Goal: Task Accomplishment & Management: Use online tool/utility

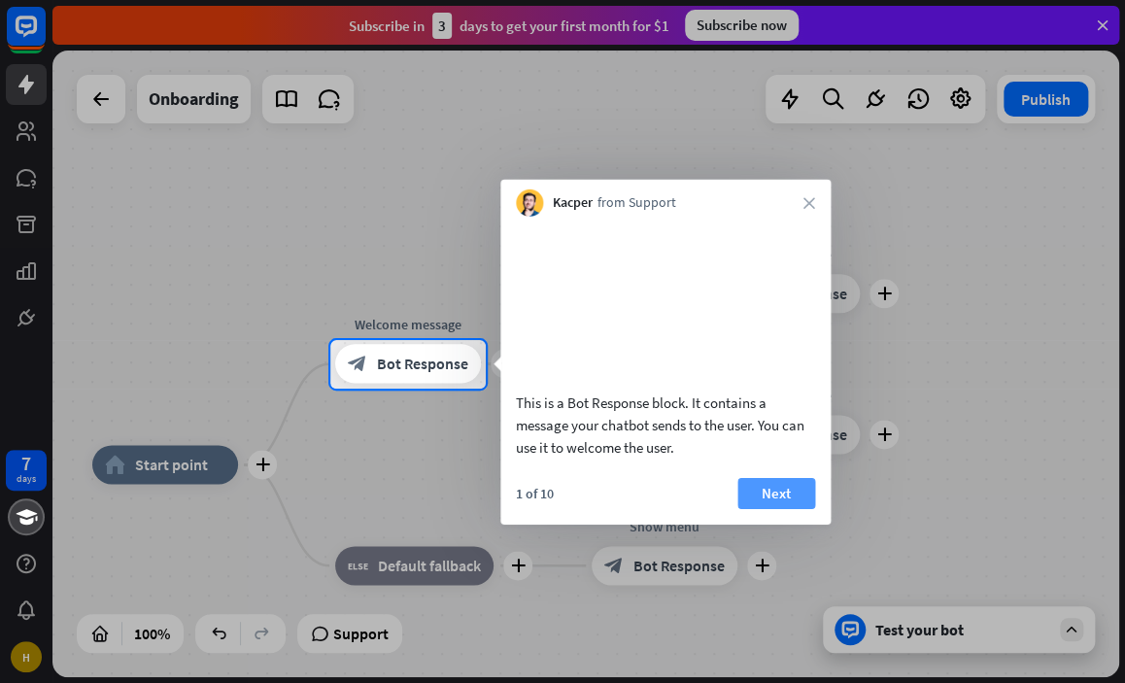
click at [764, 508] on button "Next" at bounding box center [777, 492] width 78 height 31
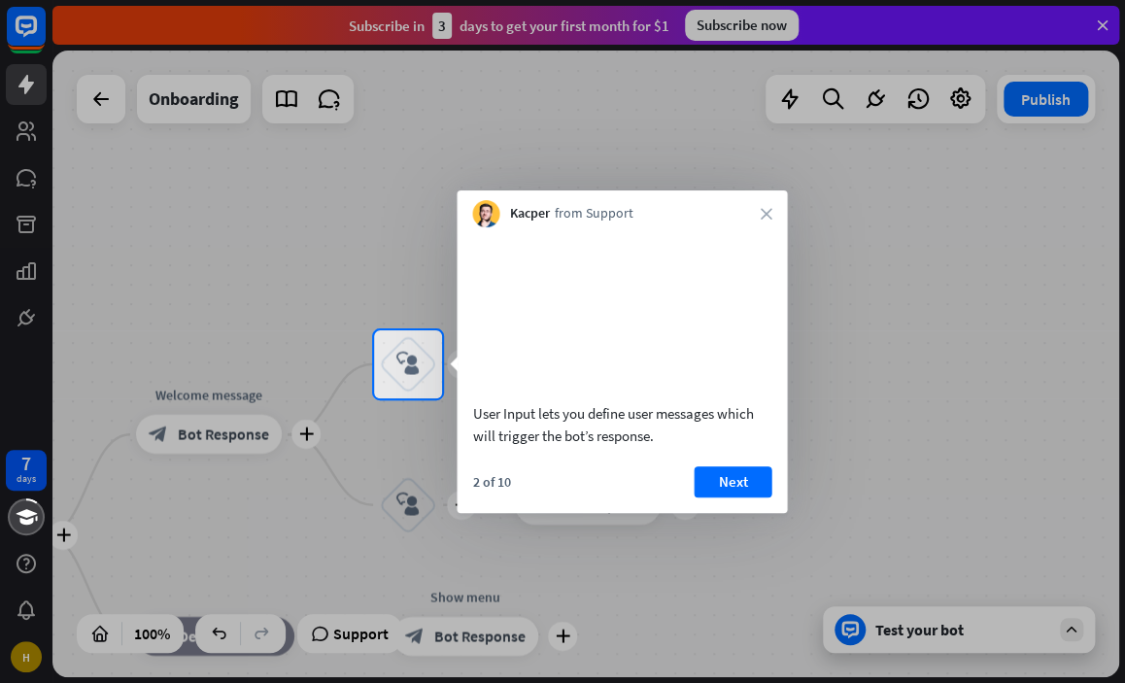
click at [761, 498] on button "Next" at bounding box center [733, 481] width 78 height 31
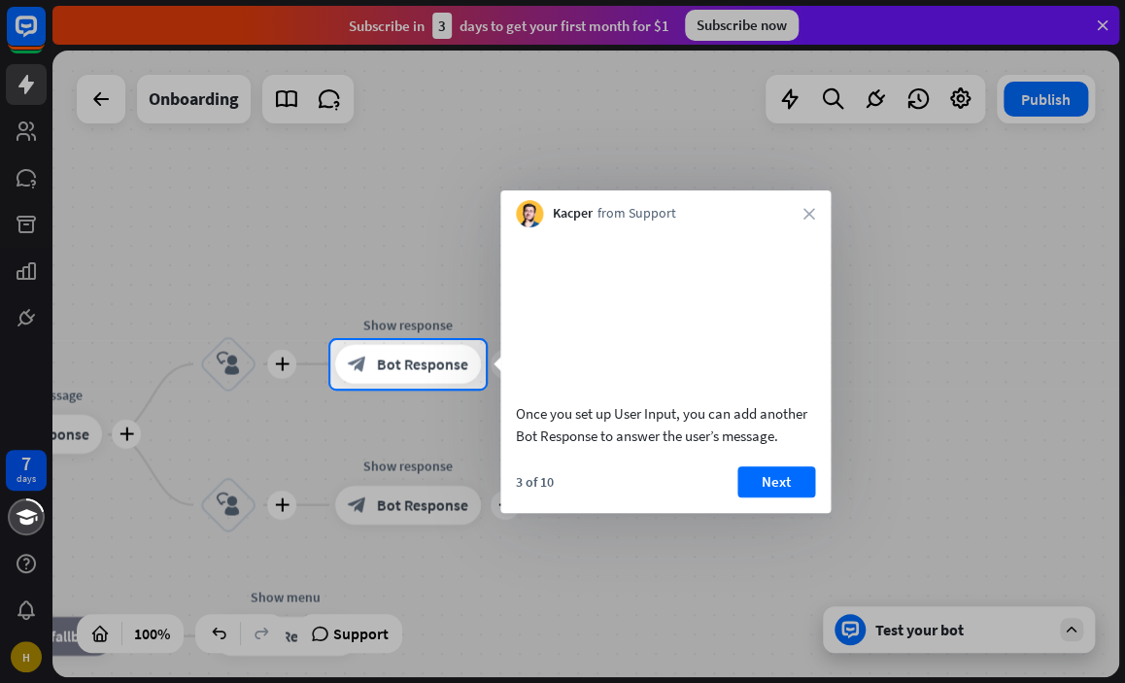
click at [766, 498] on button "Next" at bounding box center [777, 481] width 78 height 31
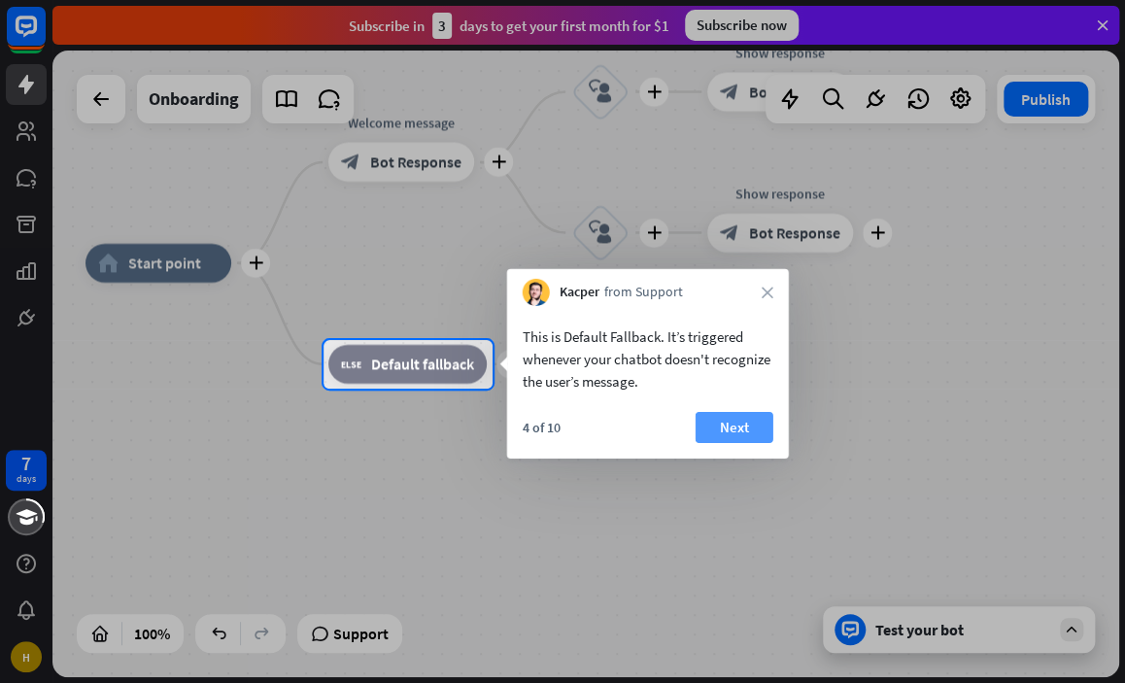
click at [750, 427] on button "Next" at bounding box center [735, 427] width 78 height 31
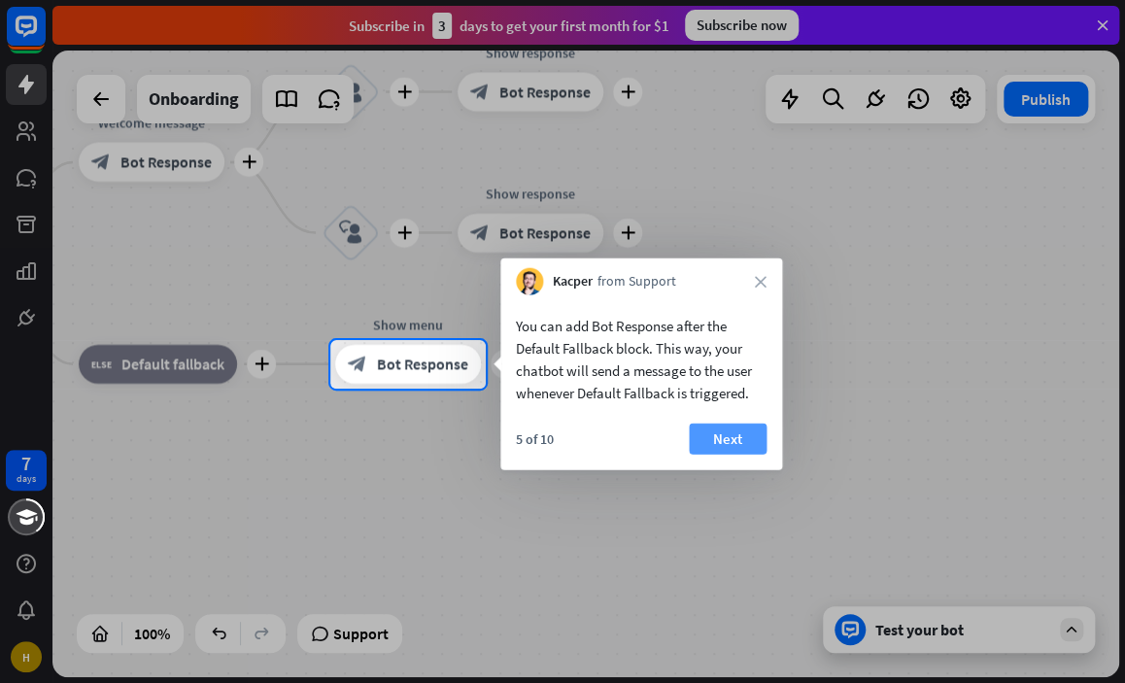
click at [743, 438] on button "Next" at bounding box center [728, 439] width 78 height 31
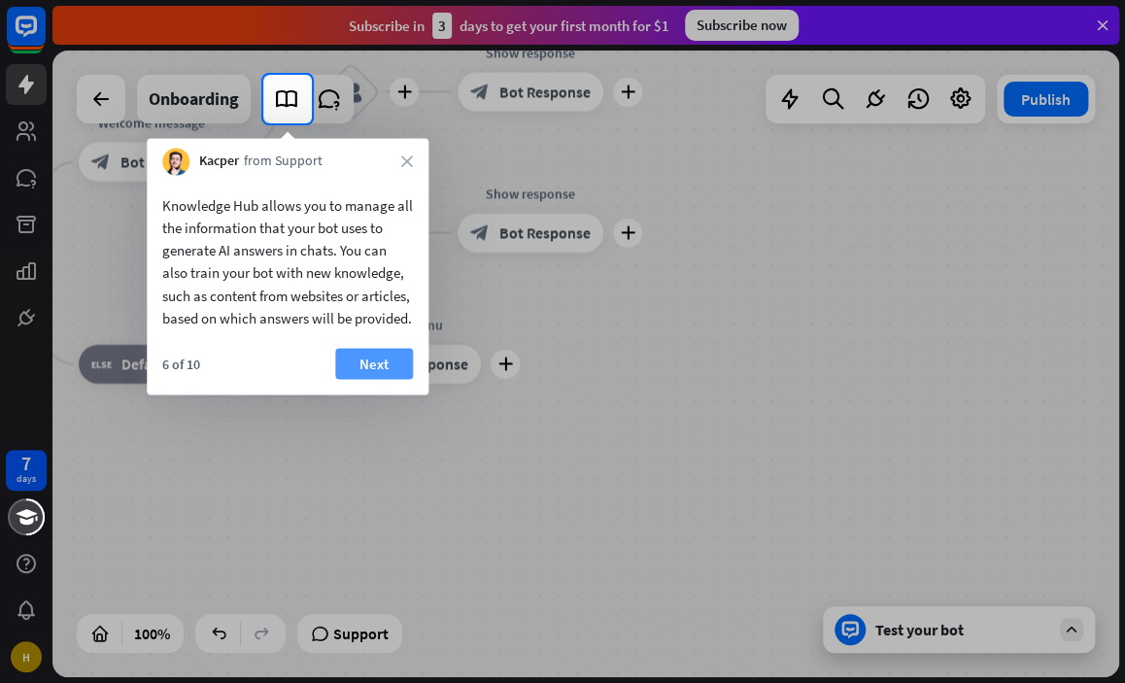
click at [375, 379] on button "Next" at bounding box center [374, 363] width 78 height 31
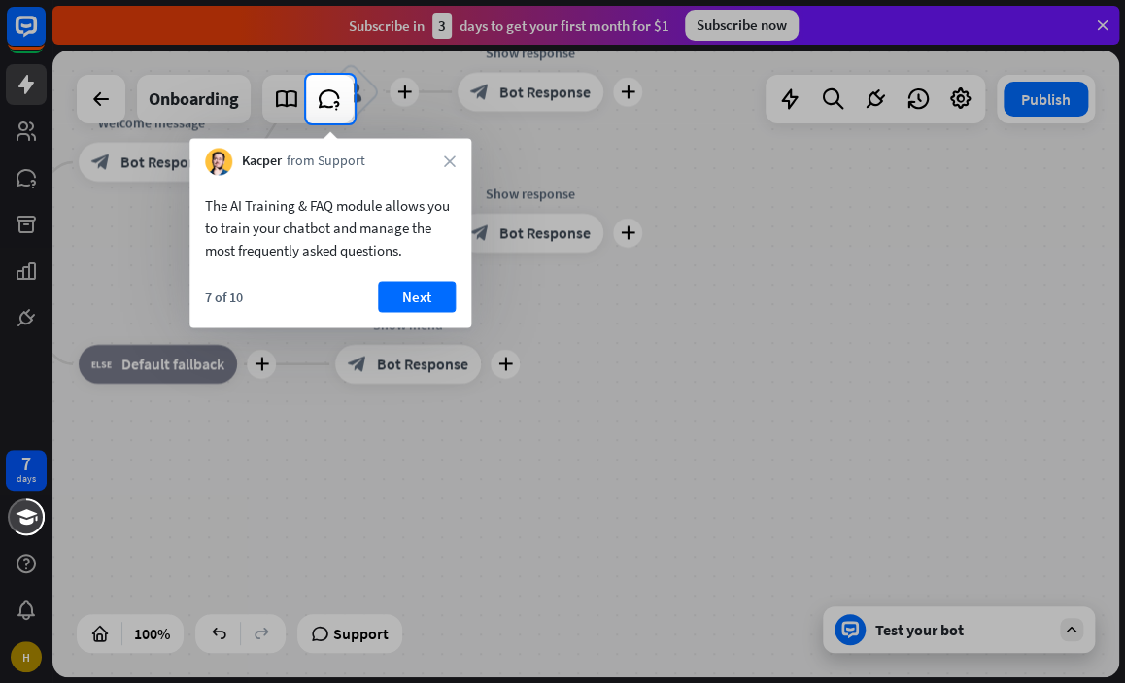
click at [415, 313] on div "7 of 10 Next" at bounding box center [331, 304] width 282 height 47
click at [421, 302] on button "Next" at bounding box center [417, 296] width 78 height 31
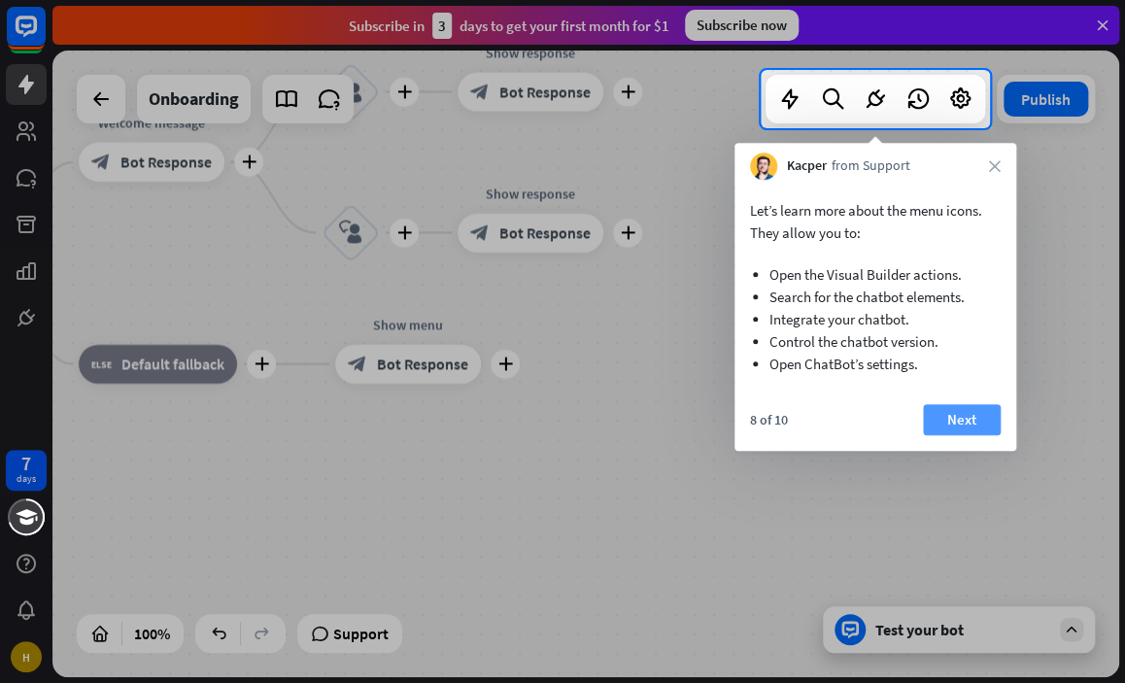
click at [982, 425] on button "Next" at bounding box center [962, 419] width 78 height 31
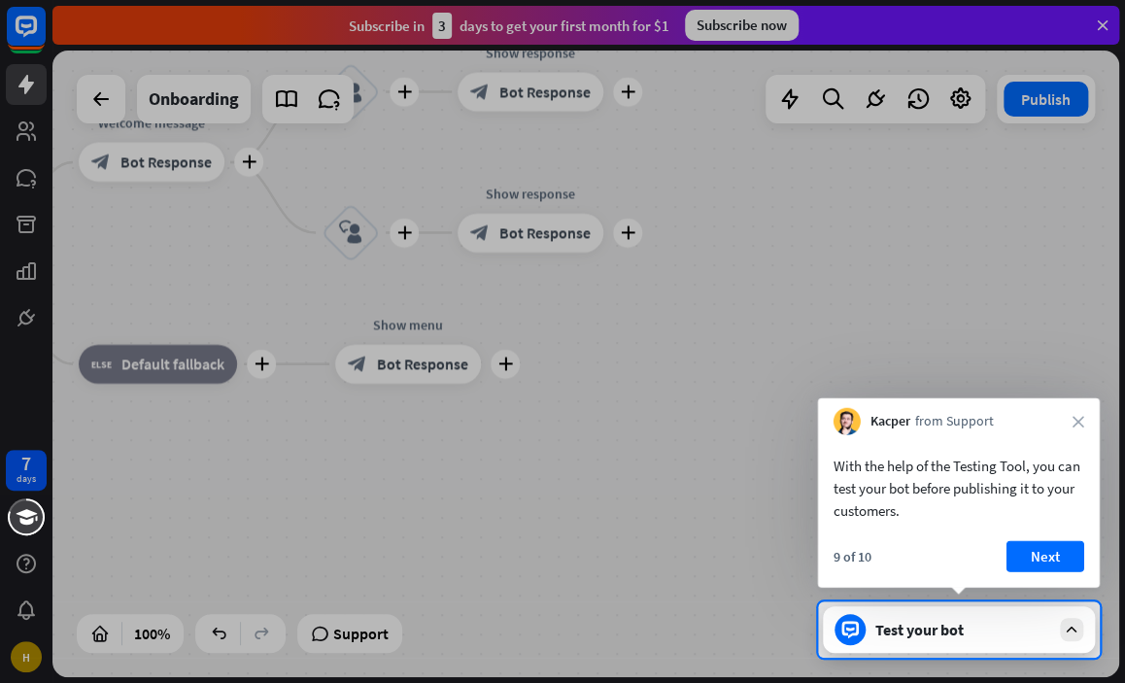
click at [1050, 574] on div "9 of 10 Next" at bounding box center [959, 564] width 282 height 47
click at [1048, 557] on button "Next" at bounding box center [1046, 556] width 78 height 31
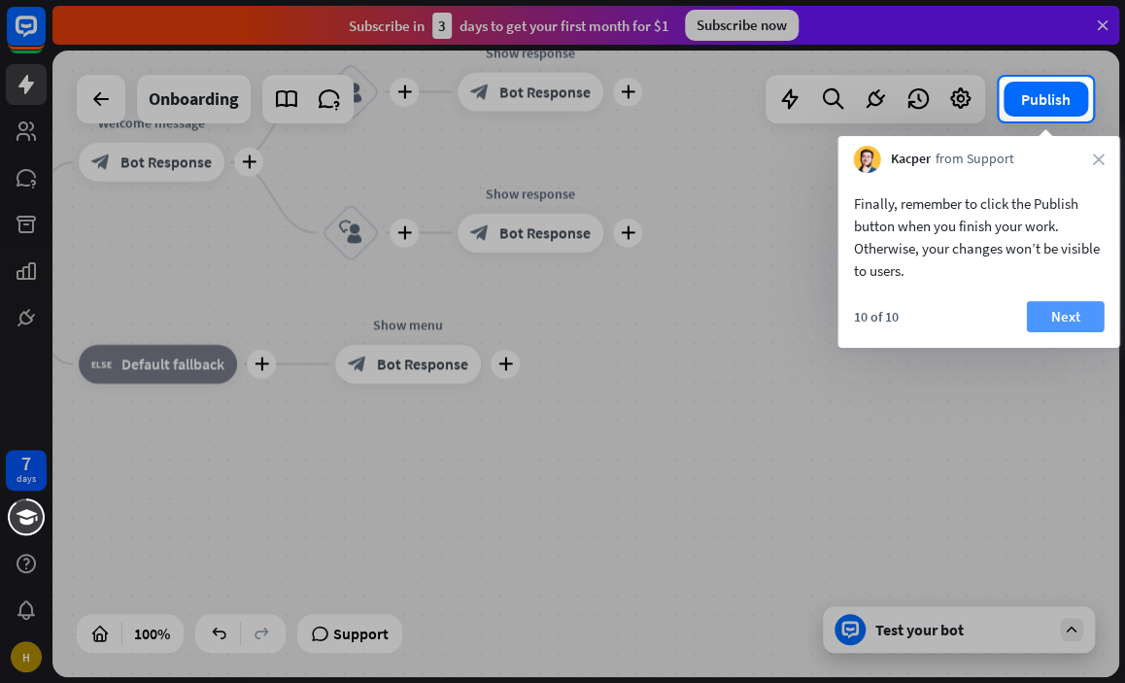
click at [1088, 317] on button "Next" at bounding box center [1065, 316] width 78 height 31
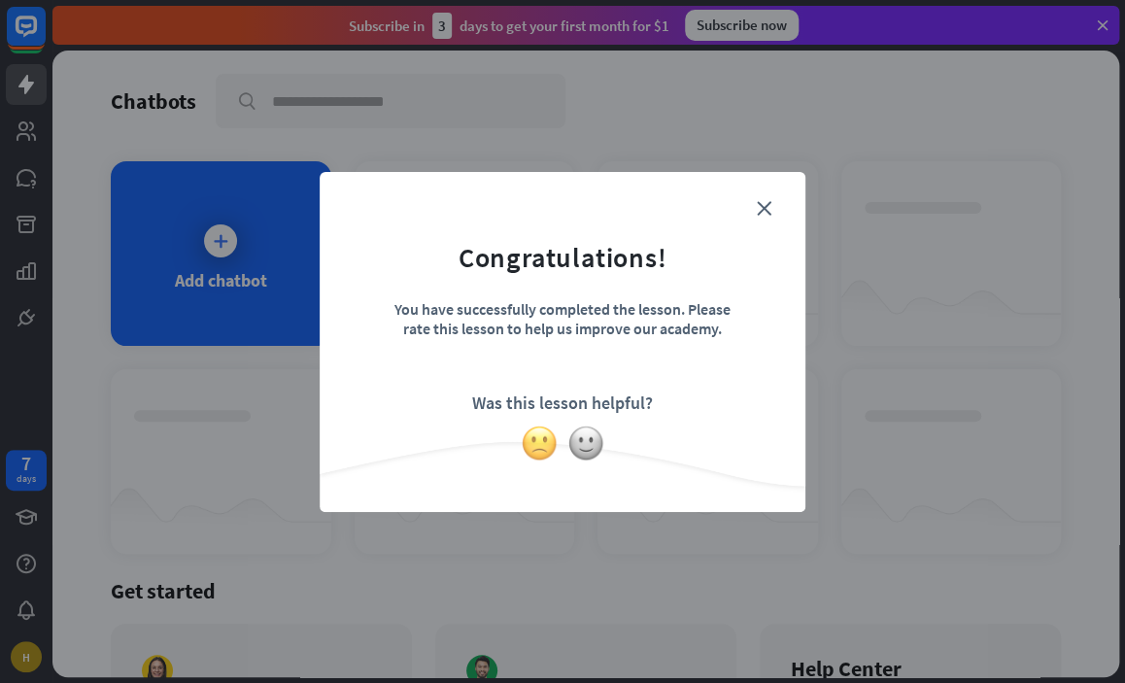
click at [533, 448] on img at bounding box center [539, 443] width 37 height 37
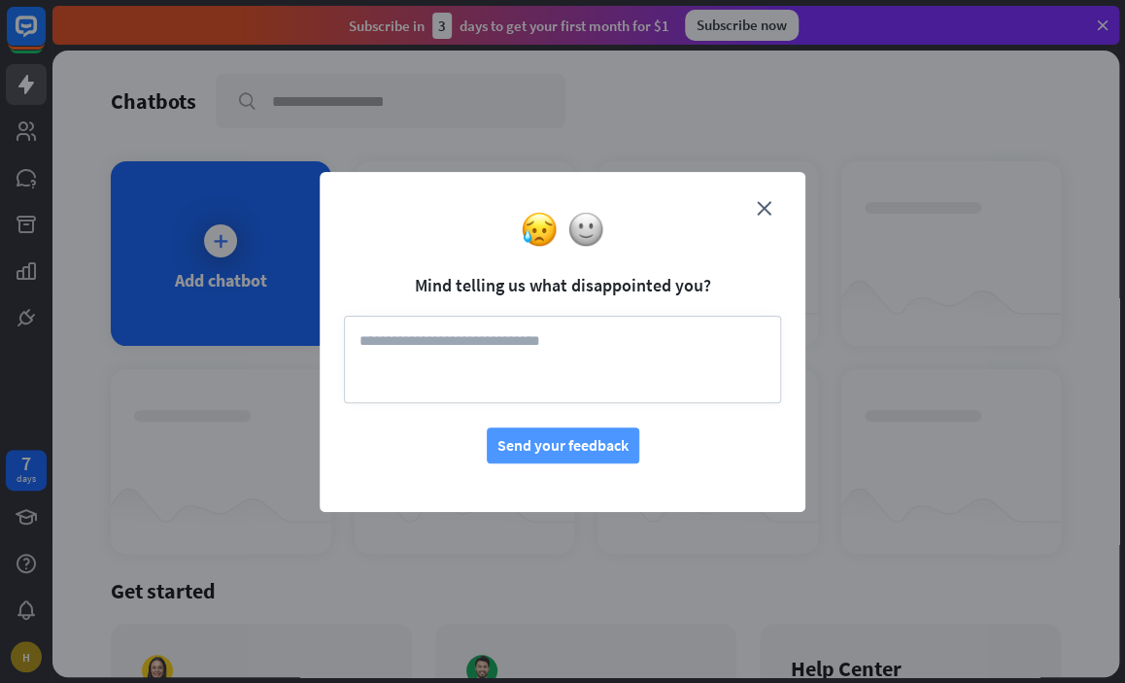
click at [561, 458] on button "Send your feedback" at bounding box center [563, 446] width 153 height 36
click at [765, 212] on div at bounding box center [563, 229] width 486 height 37
click at [767, 196] on form "Mind telling us what disappointed you? Send your feedback" at bounding box center [562, 329] width 437 height 267
click at [766, 205] on icon "close" at bounding box center [764, 208] width 15 height 15
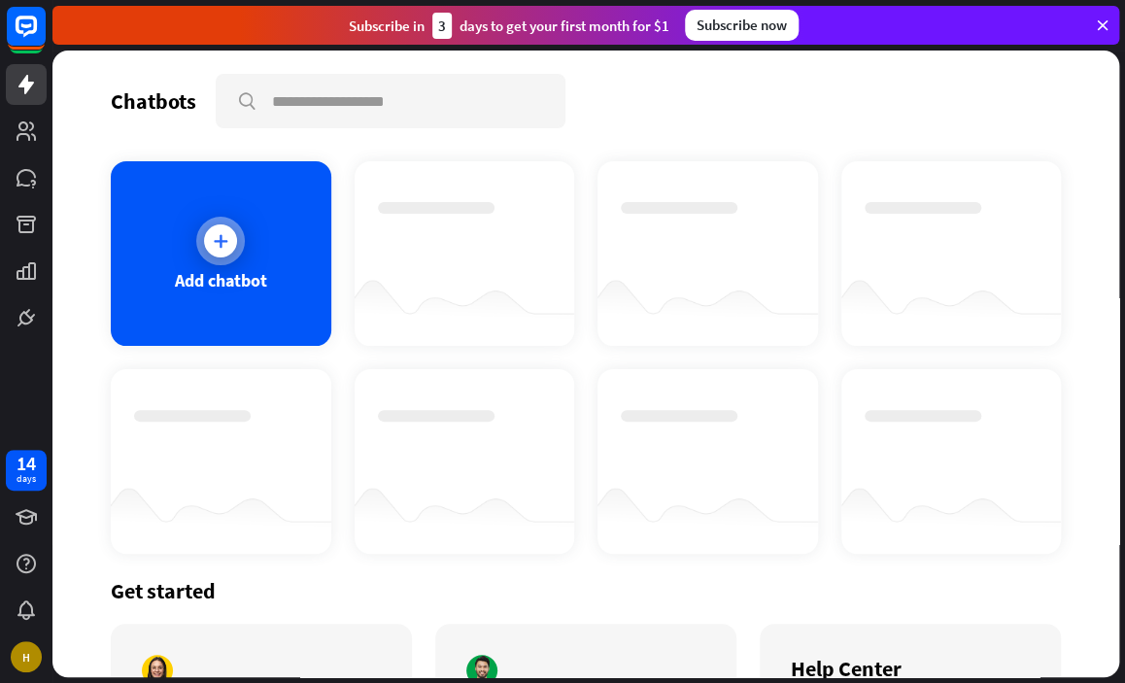
click at [288, 310] on div "Add chatbot" at bounding box center [221, 253] width 221 height 185
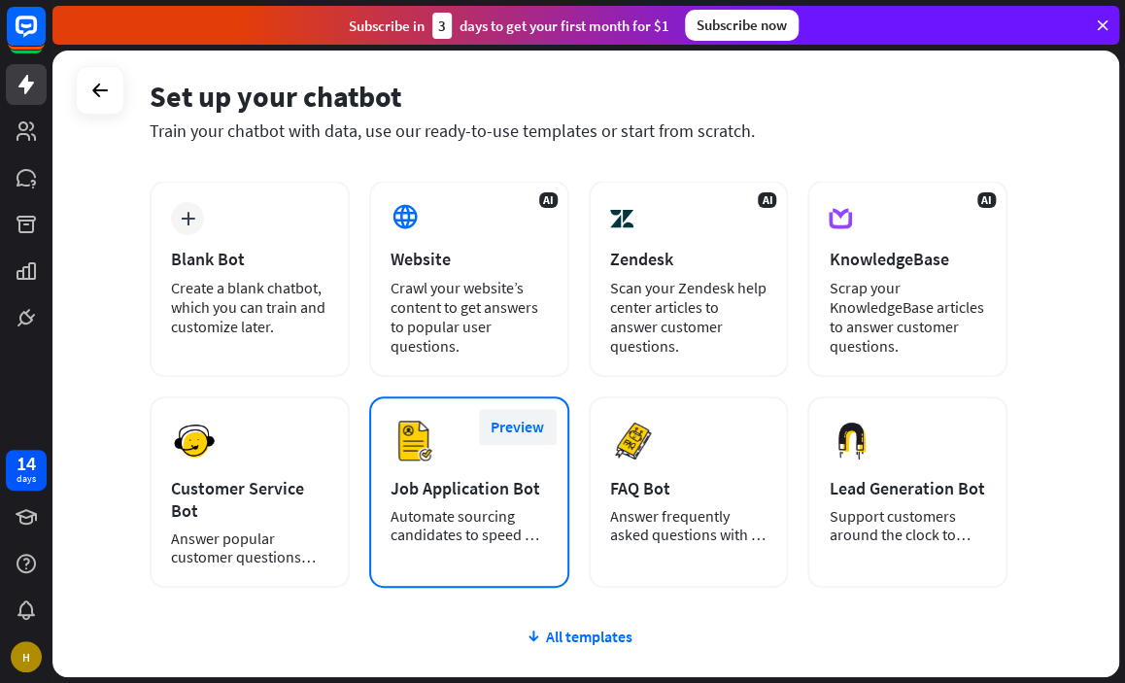
scroll to position [129, 0]
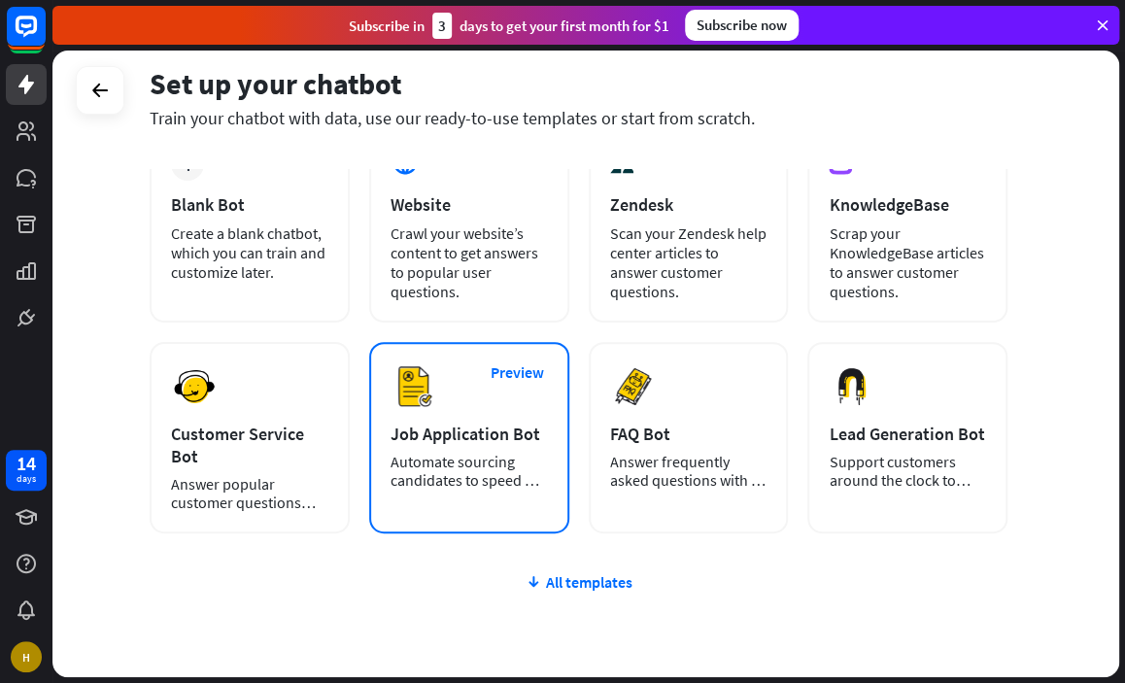
click at [502, 431] on div "Job Application Bot" at bounding box center [469, 434] width 157 height 22
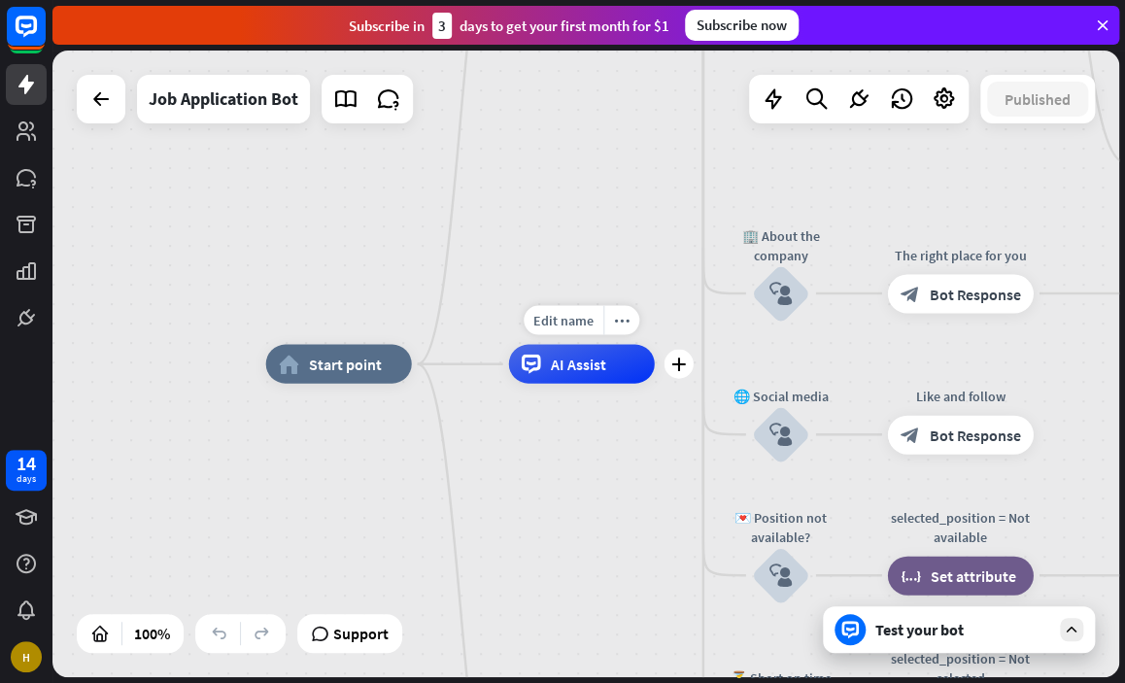
click at [571, 370] on span "AI Assist" at bounding box center [578, 364] width 55 height 19
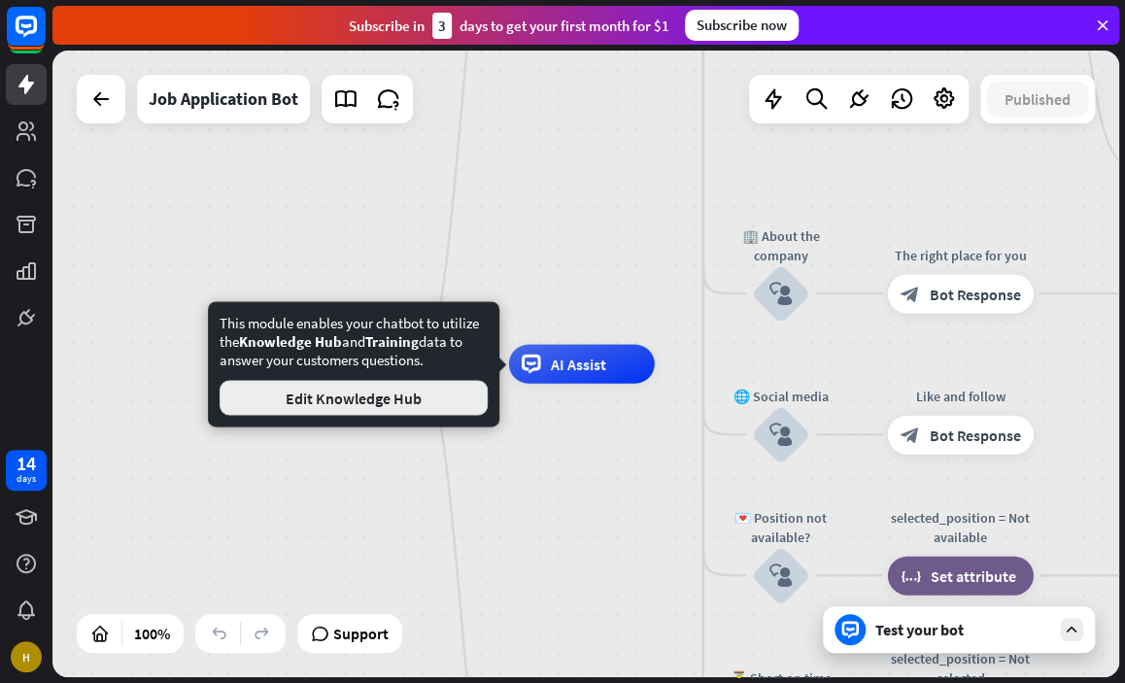
click at [440, 408] on button "Edit Knowledge Hub" at bounding box center [354, 397] width 268 height 35
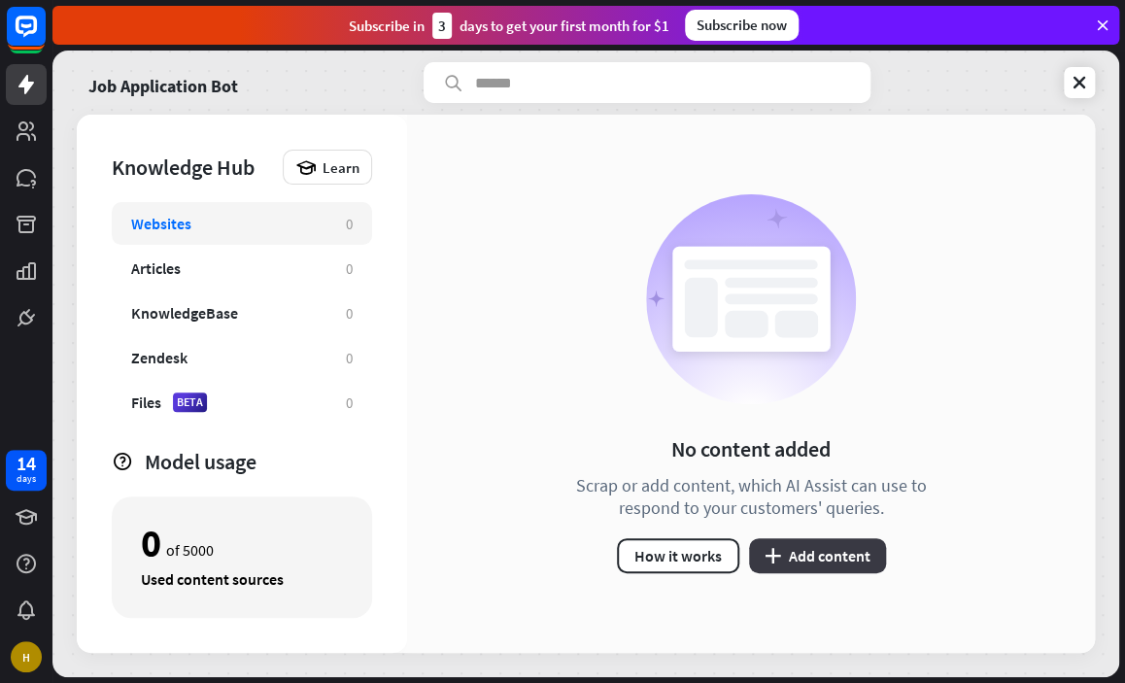
click at [795, 556] on button "plus Add content" at bounding box center [817, 555] width 137 height 35
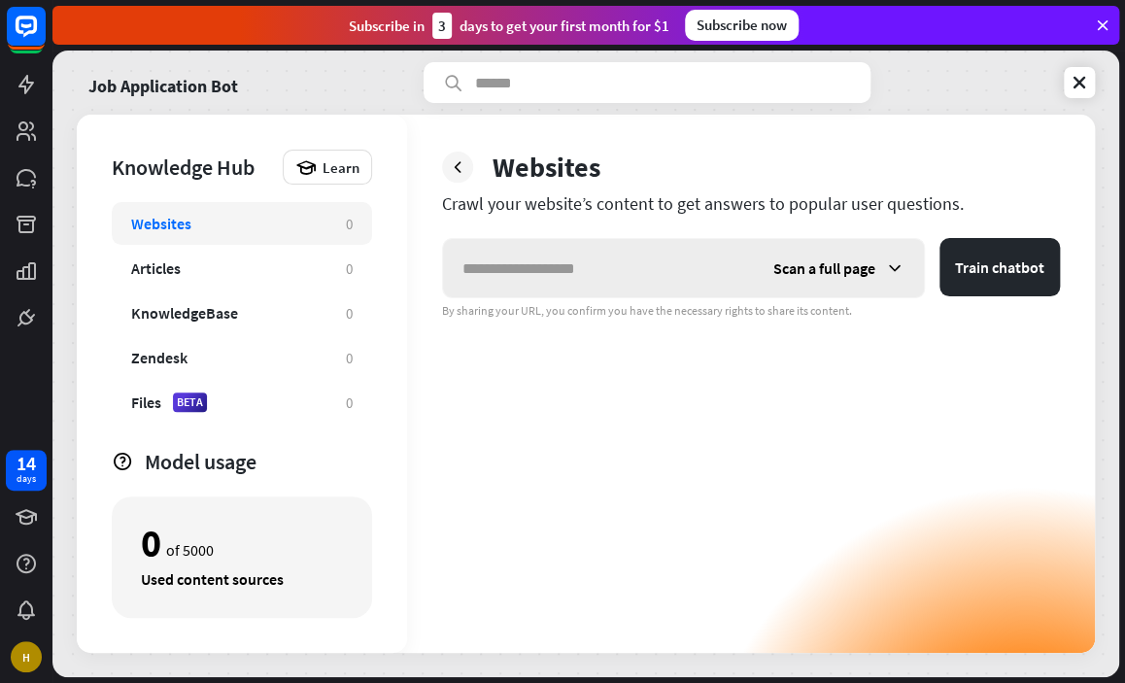
click at [525, 263] on input "text" at bounding box center [598, 268] width 311 height 58
click at [173, 263] on div "Articles" at bounding box center [156, 268] width 50 height 19
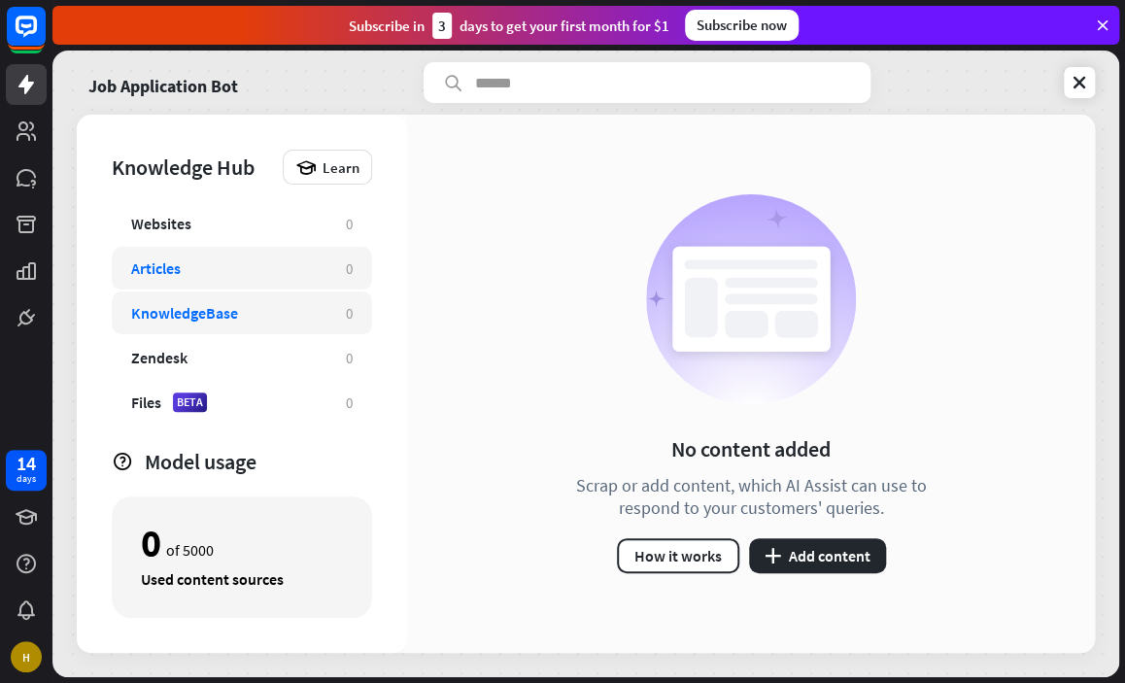
click at [177, 325] on div "KnowledgeBase 0" at bounding box center [242, 313] width 260 height 43
click at [198, 181] on div "Knowledge Hub Learn" at bounding box center [242, 167] width 260 height 35
click at [194, 166] on div "Knowledge Hub" at bounding box center [192, 167] width 161 height 27
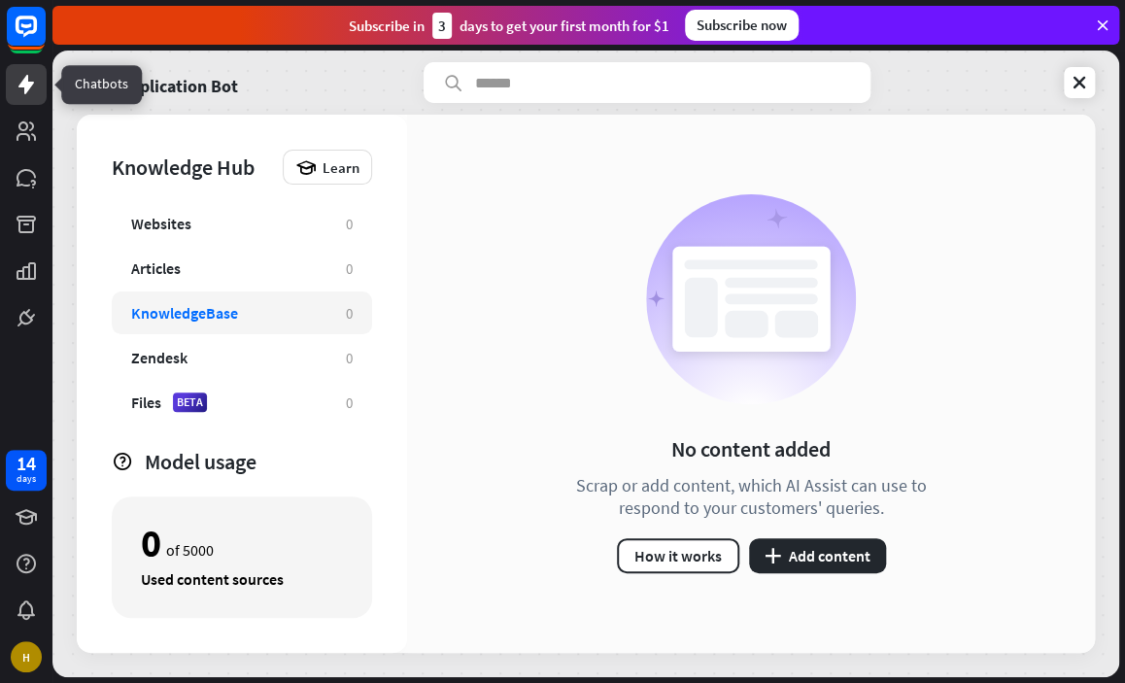
click at [31, 88] on icon at bounding box center [26, 84] width 23 height 23
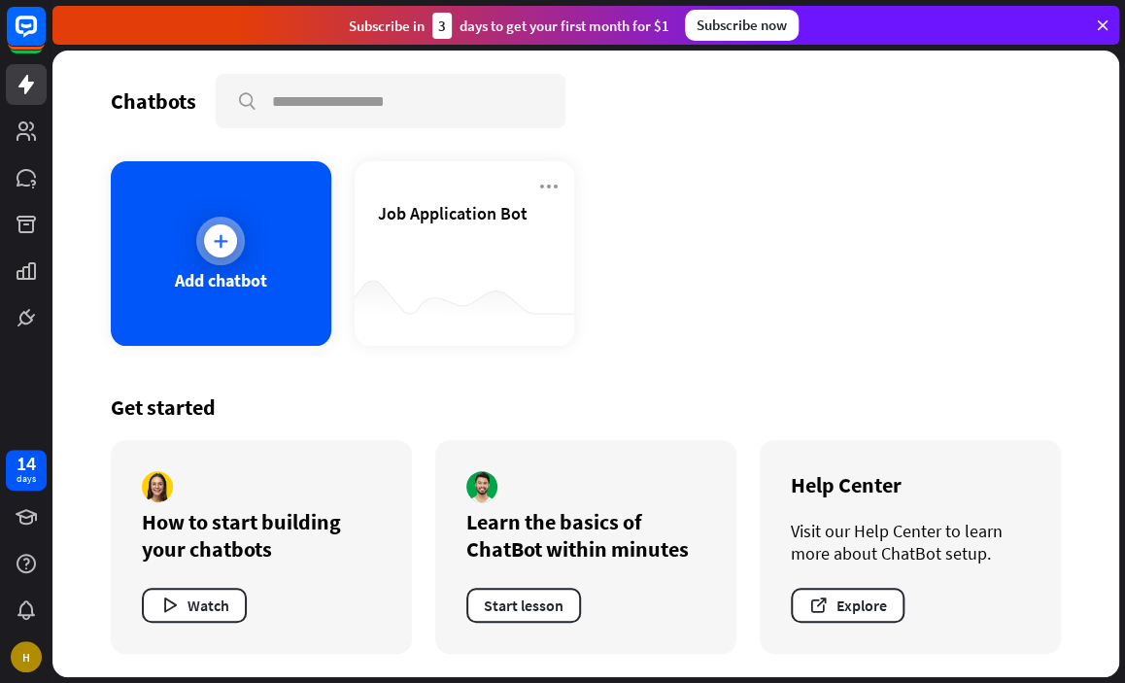
click at [259, 291] on div "Add chatbot" at bounding box center [221, 253] width 221 height 185
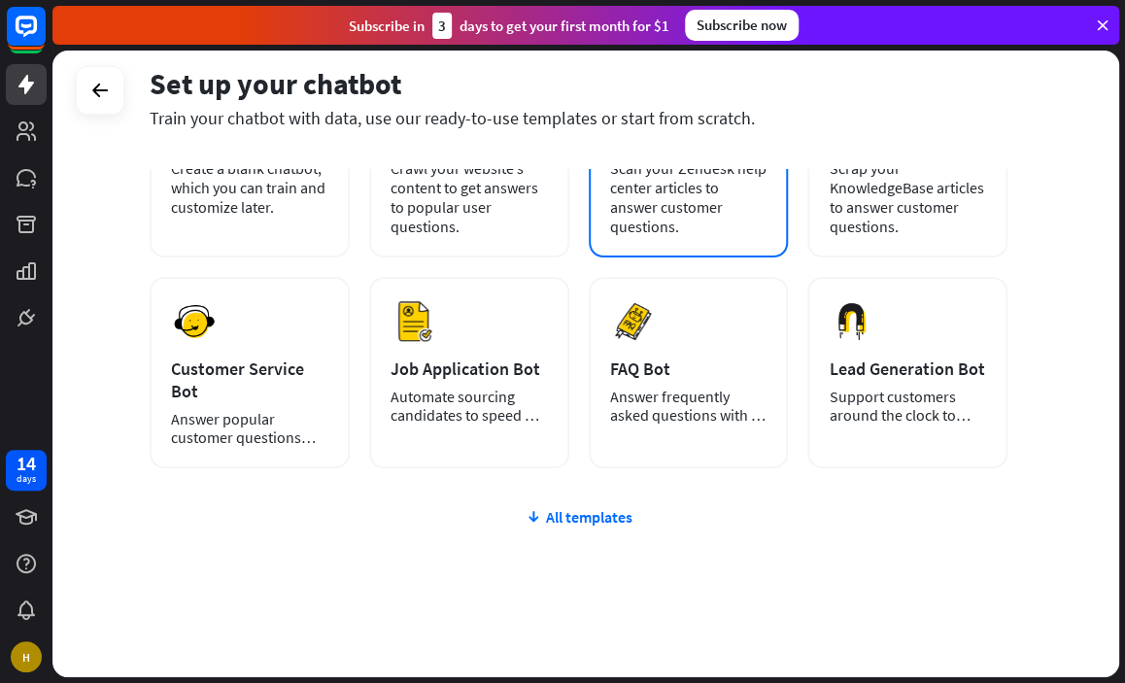
scroll to position [217, 0]
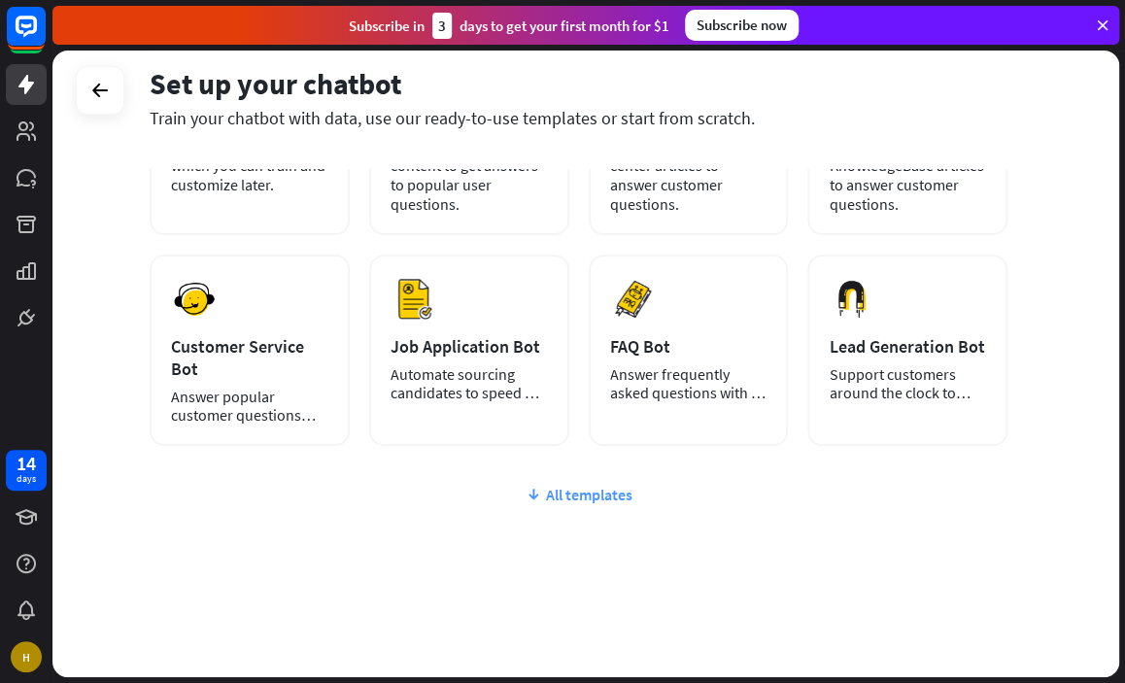
click at [606, 500] on div "All templates" at bounding box center [579, 494] width 858 height 19
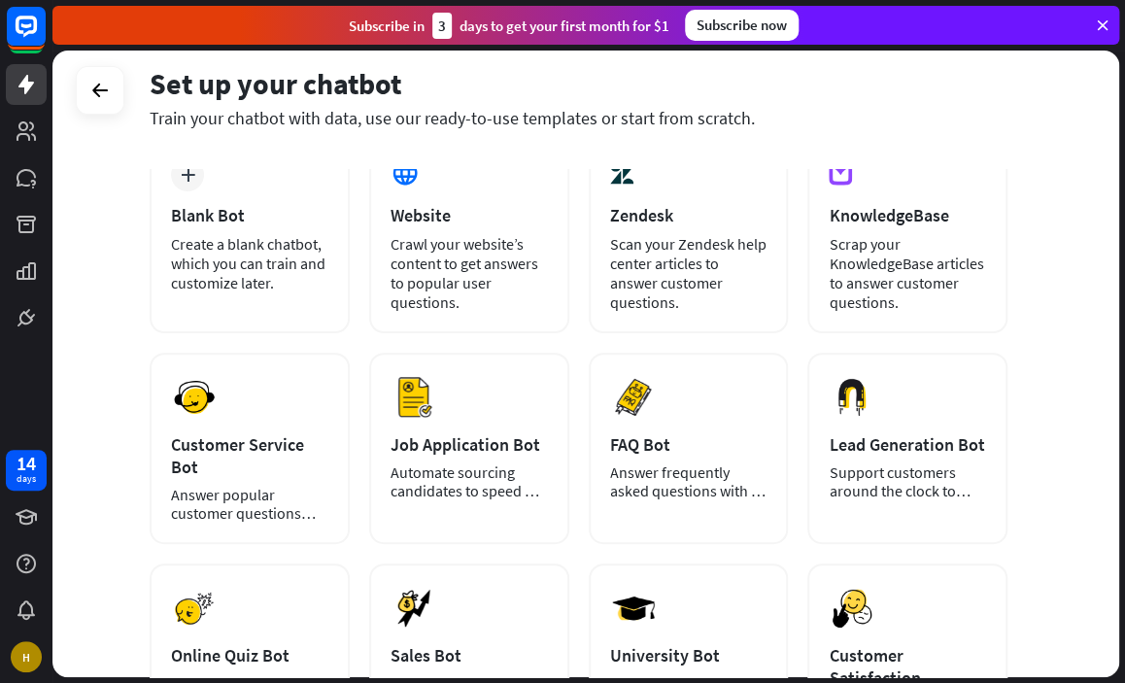
scroll to position [20, 0]
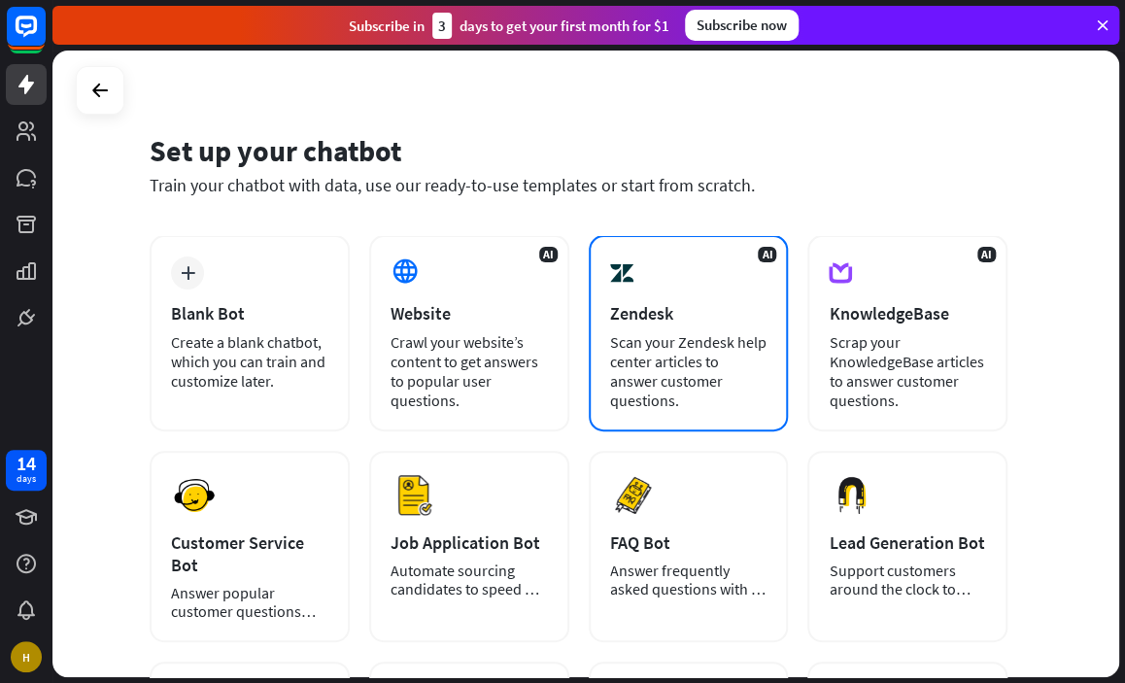
click at [639, 368] on div "Scan your Zendesk help center articles to answer customer questions." at bounding box center [688, 371] width 157 height 78
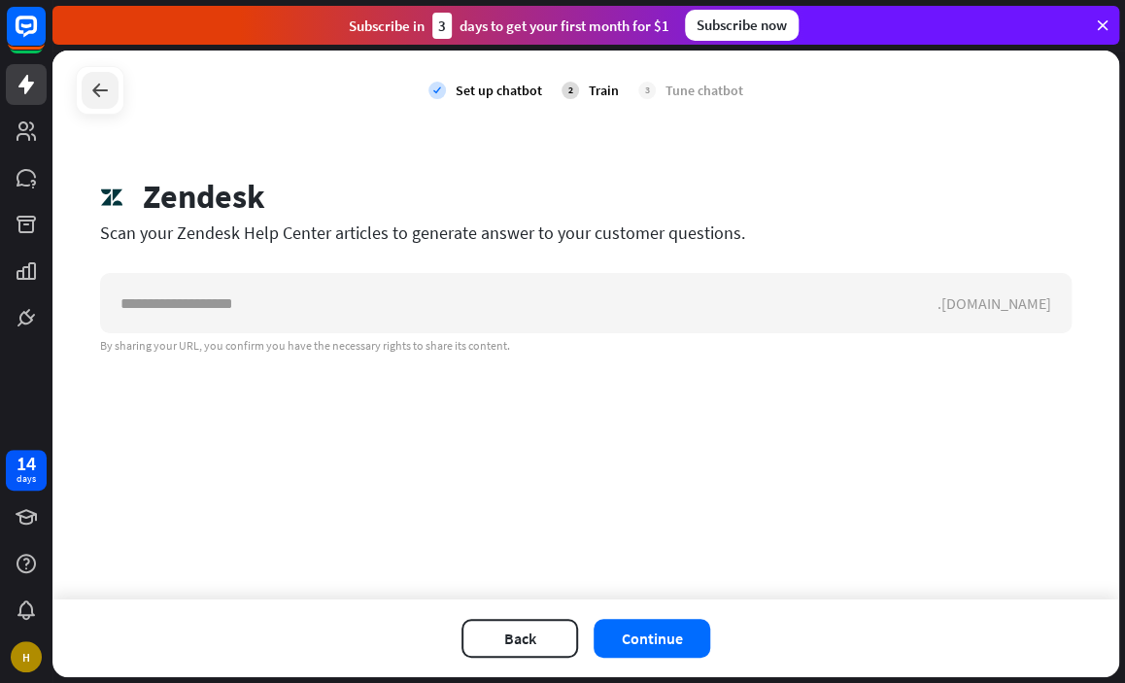
click at [88, 90] on icon at bounding box center [99, 90] width 23 height 23
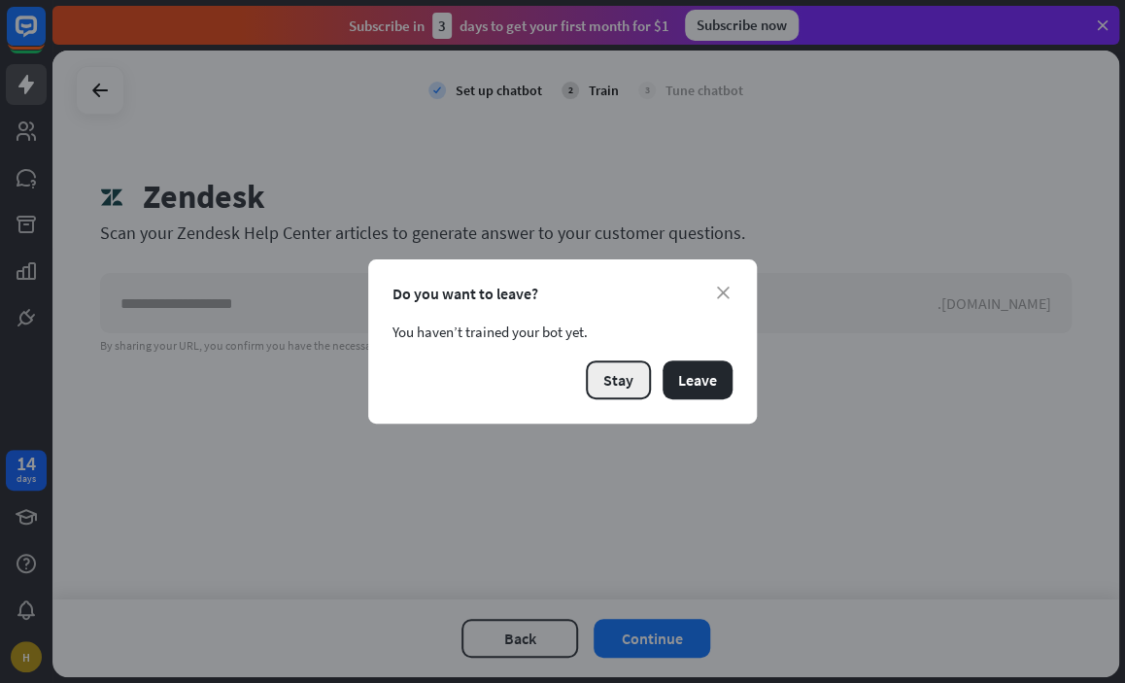
click at [634, 386] on button "Stay" at bounding box center [618, 380] width 65 height 39
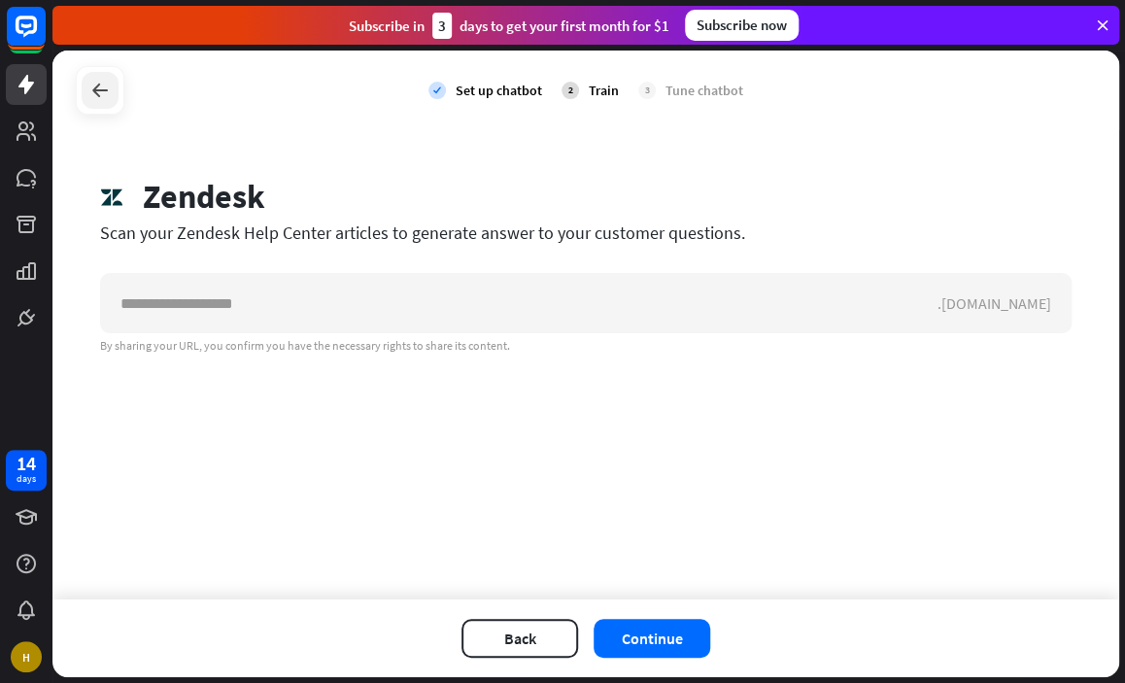
click at [90, 82] on div at bounding box center [100, 90] width 37 height 37
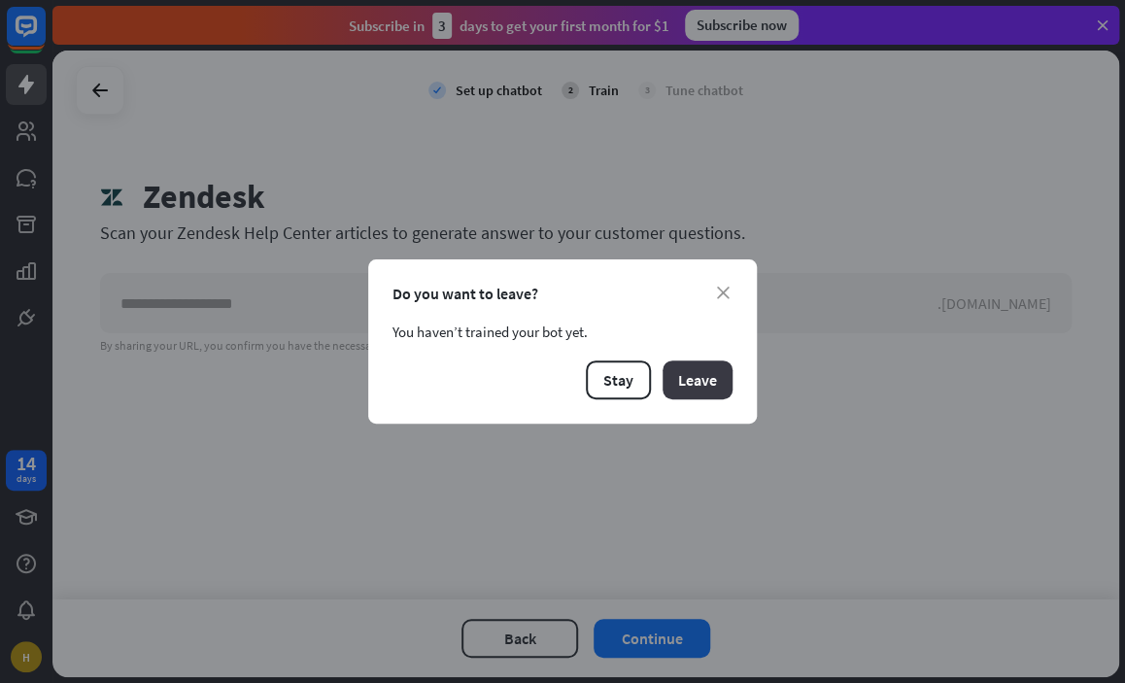
click at [707, 388] on button "Leave" at bounding box center [698, 380] width 70 height 39
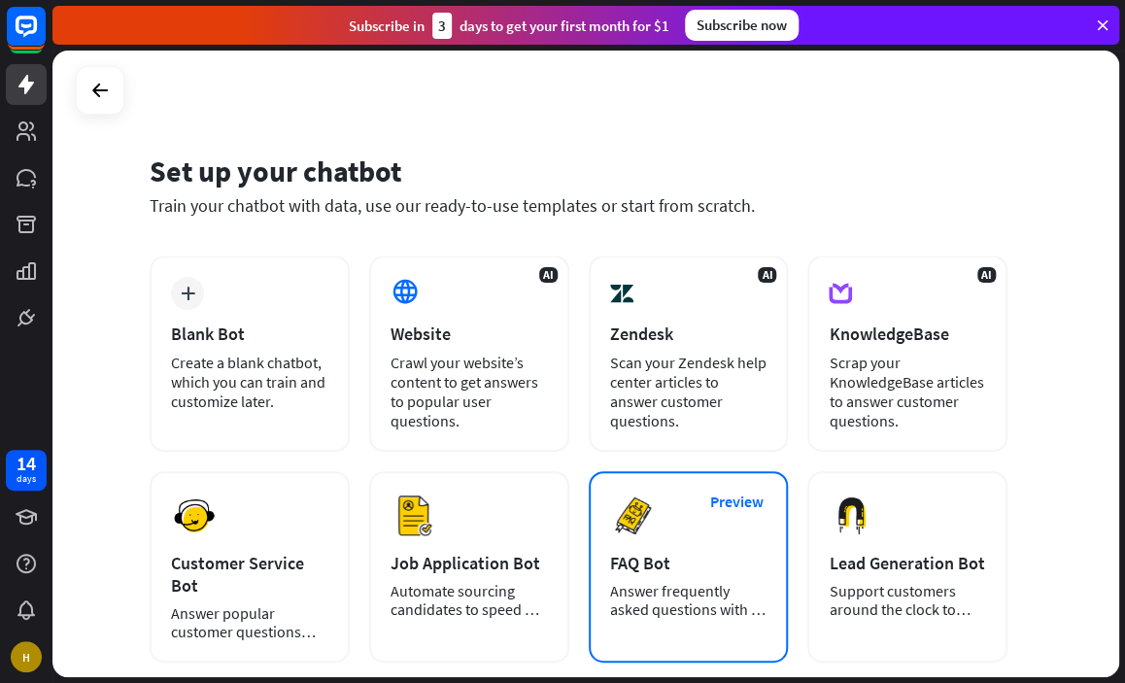
scroll to position [129, 0]
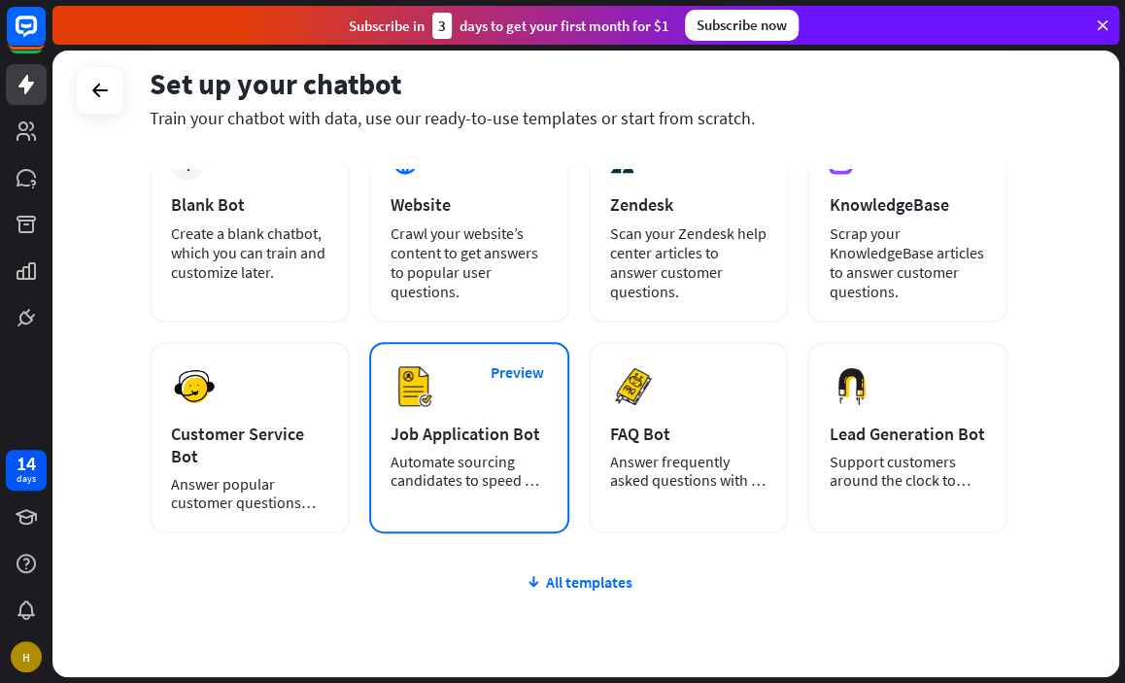
click at [495, 434] on div "Job Application Bot" at bounding box center [469, 434] width 157 height 22
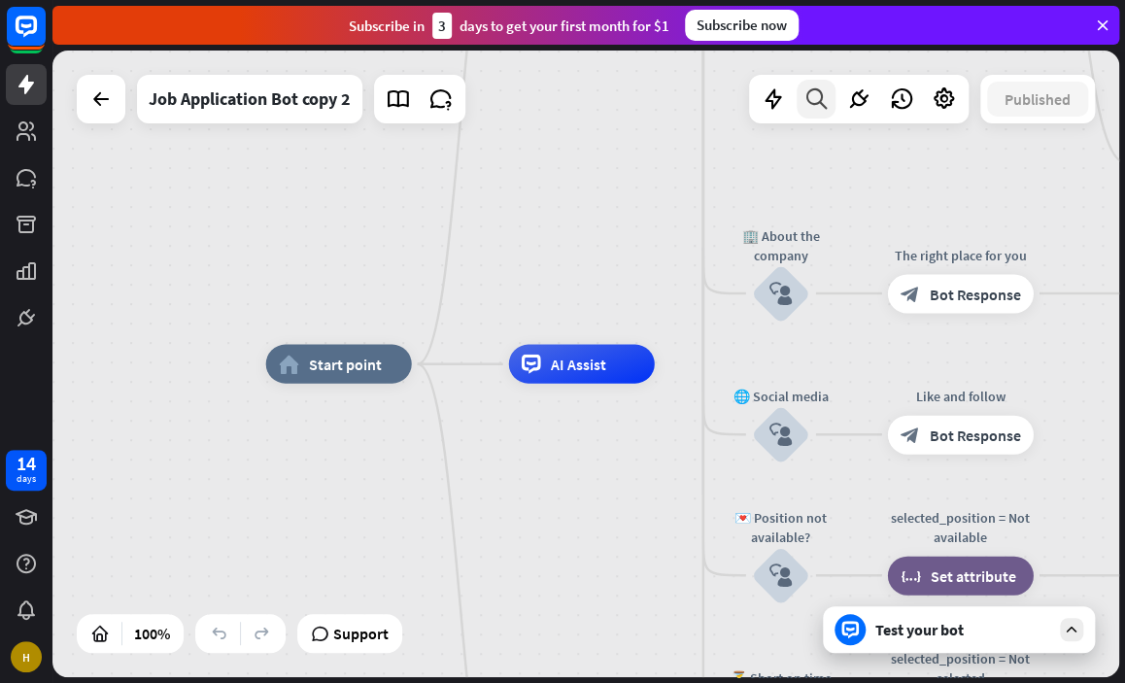
click at [820, 94] on icon at bounding box center [817, 98] width 26 height 25
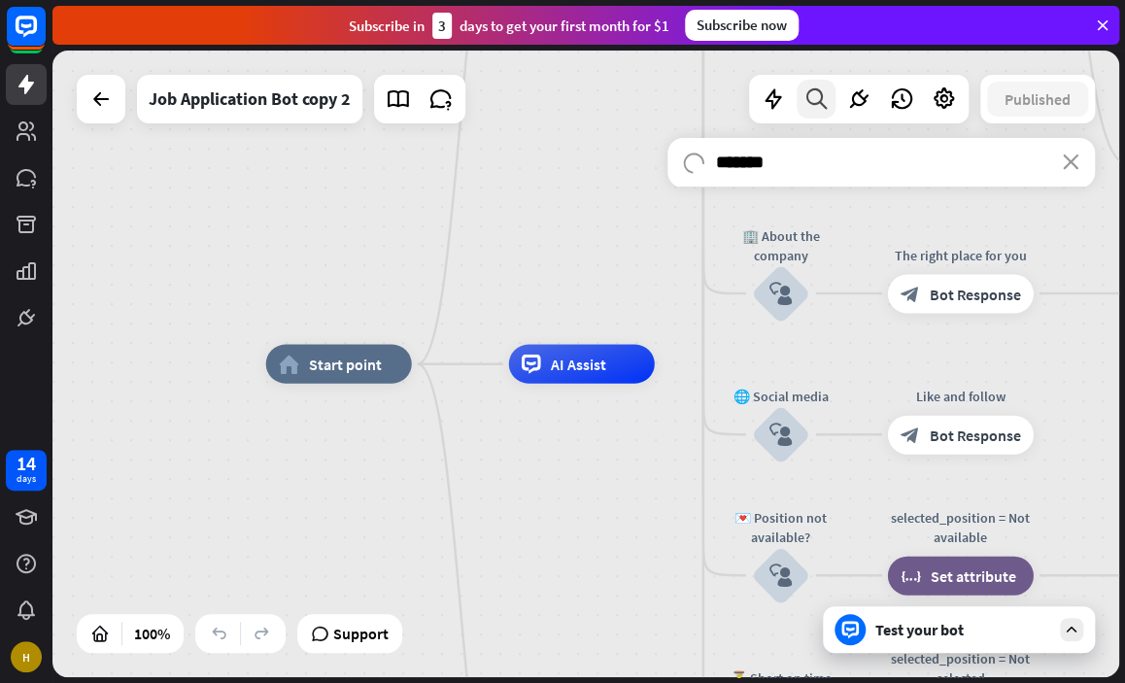
type input "*******"
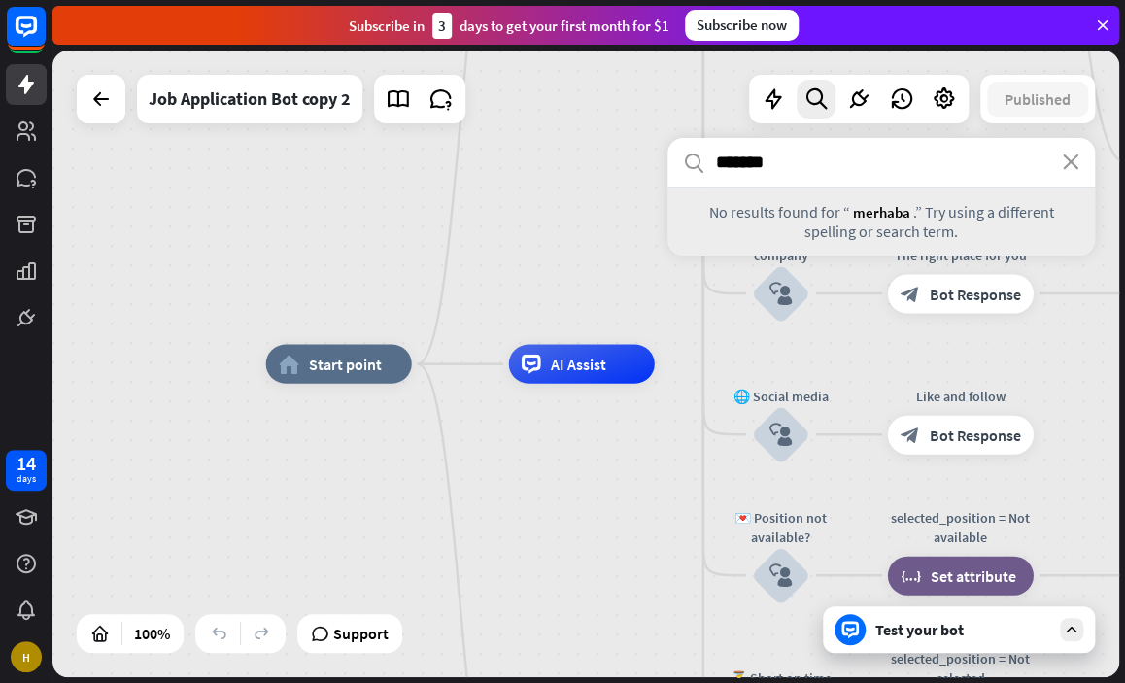
click at [104, 119] on div at bounding box center [101, 99] width 49 height 49
click at [102, 104] on icon at bounding box center [100, 98] width 23 height 23
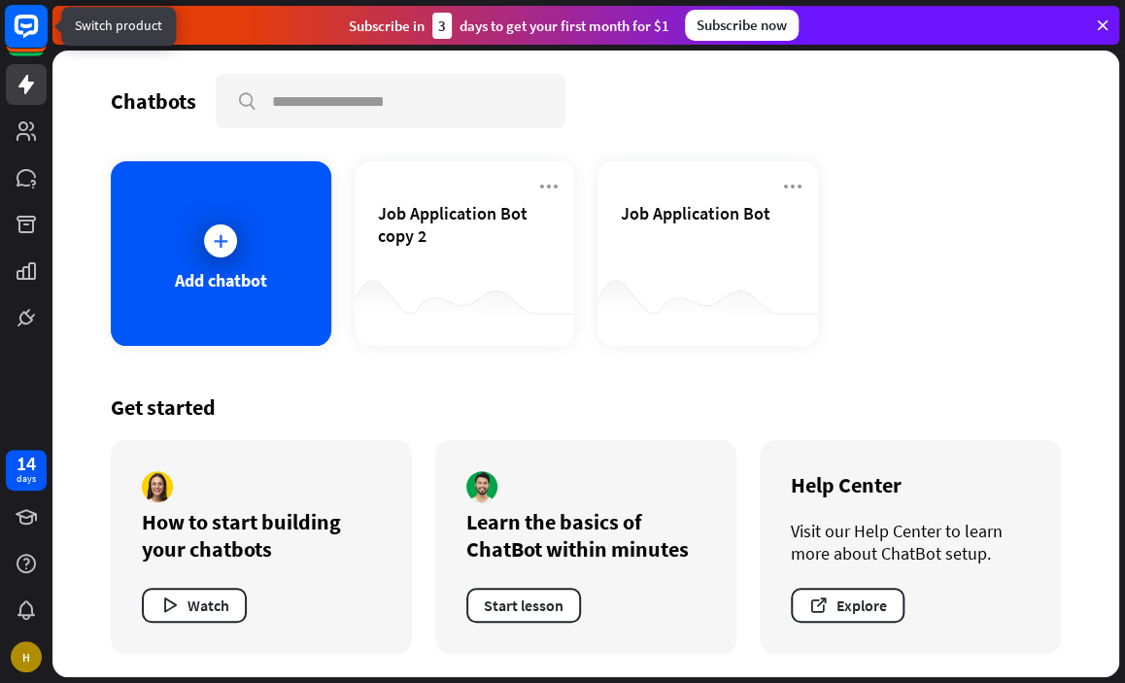
click at [27, 28] on icon at bounding box center [26, 25] width 12 height 5
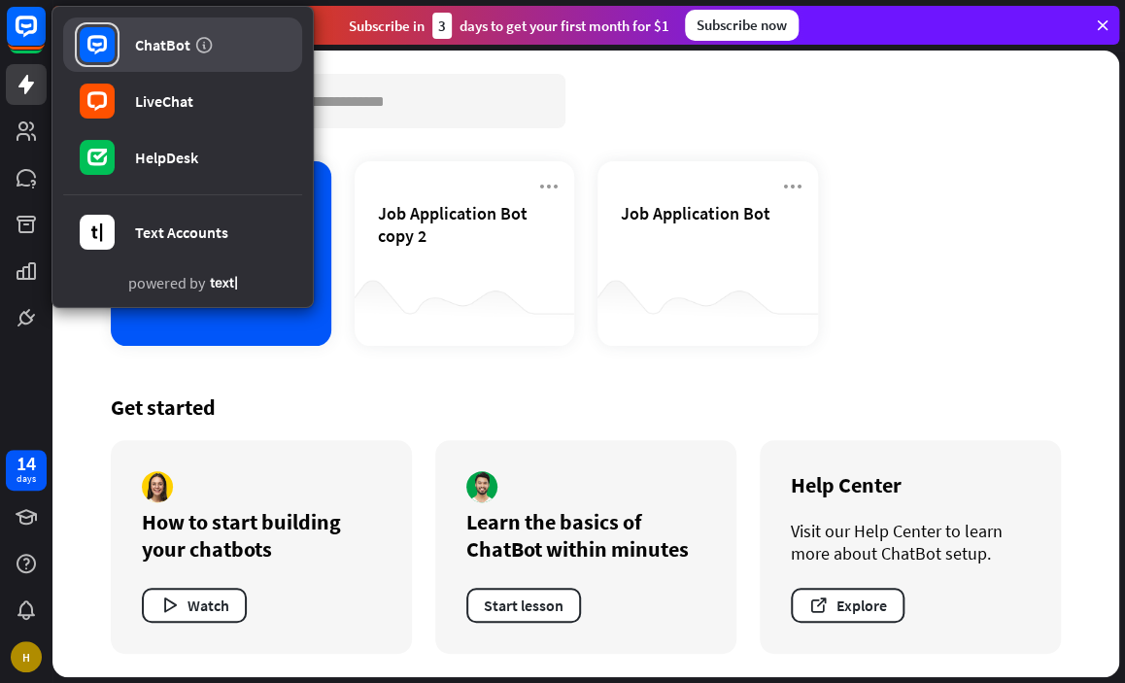
click at [136, 39] on div "ChatBot" at bounding box center [162, 44] width 55 height 19
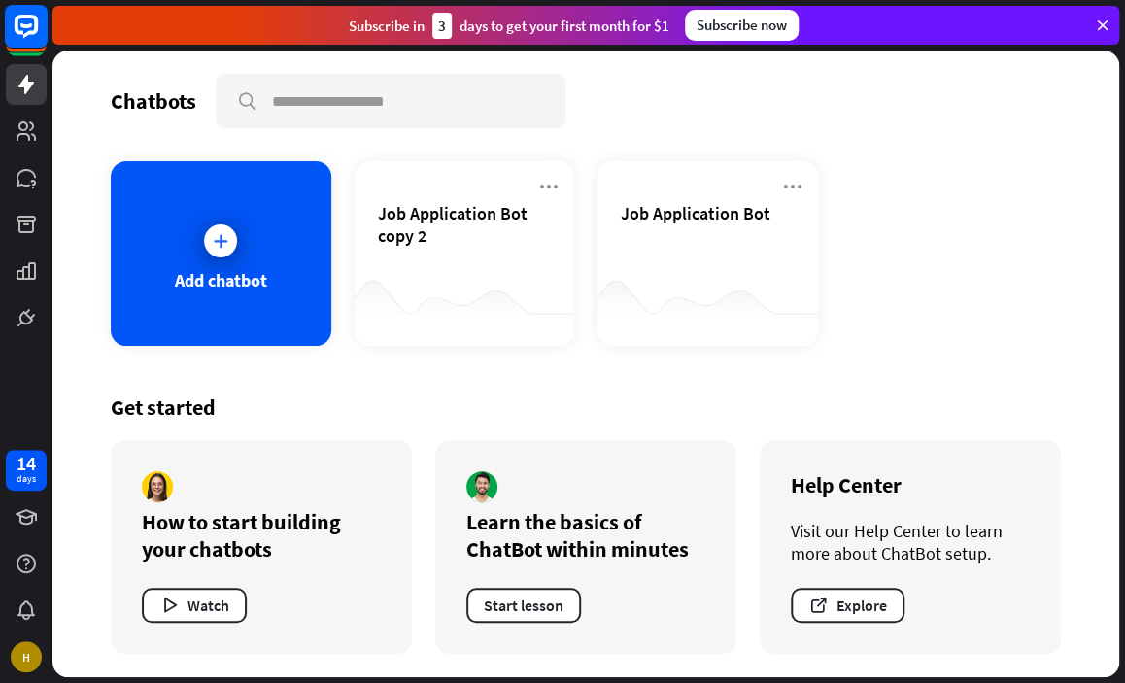
click at [19, 27] on rect at bounding box center [26, 26] width 43 height 43
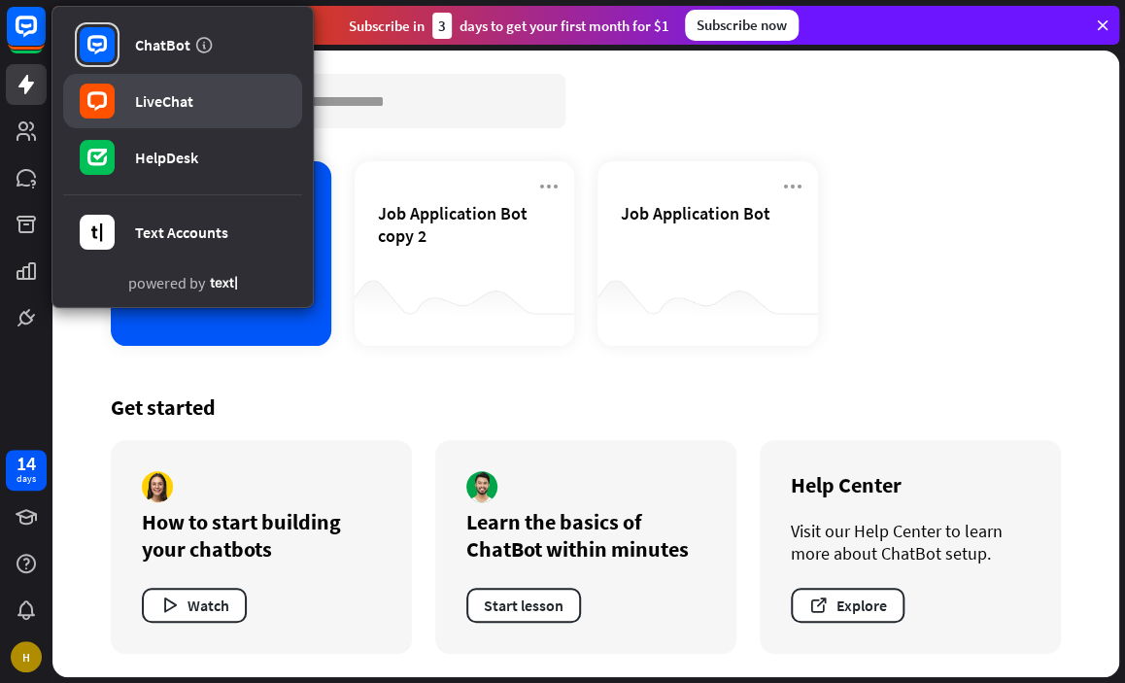
click at [148, 100] on div "LiveChat" at bounding box center [164, 100] width 58 height 19
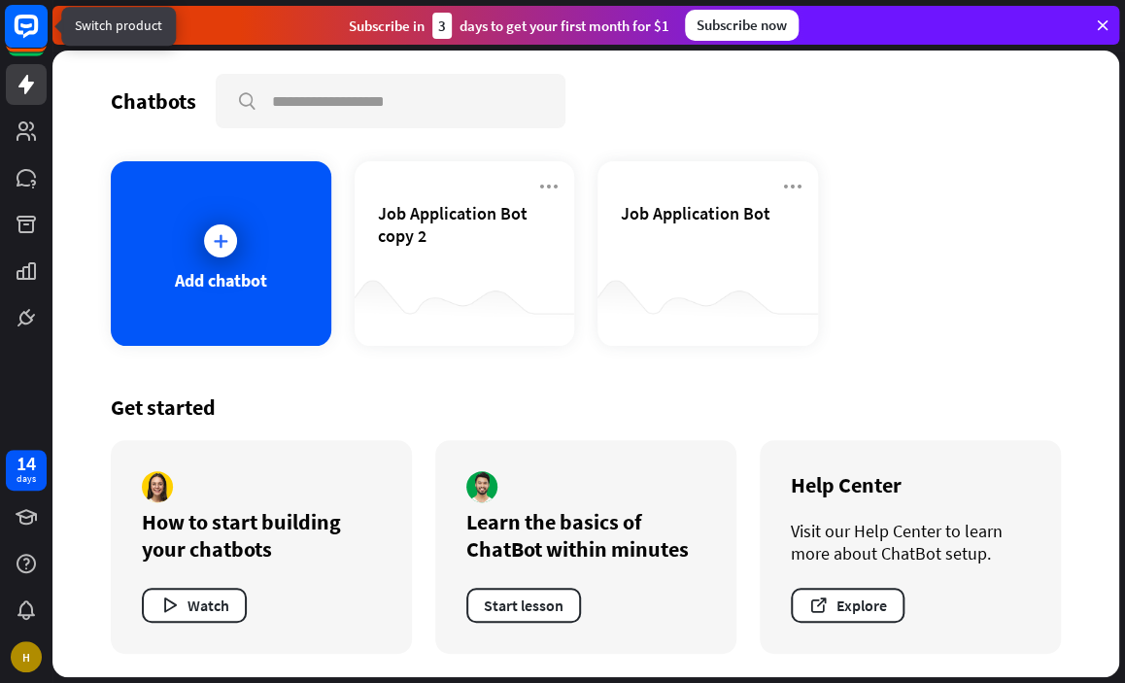
click at [13, 18] on rect at bounding box center [26, 26] width 43 height 43
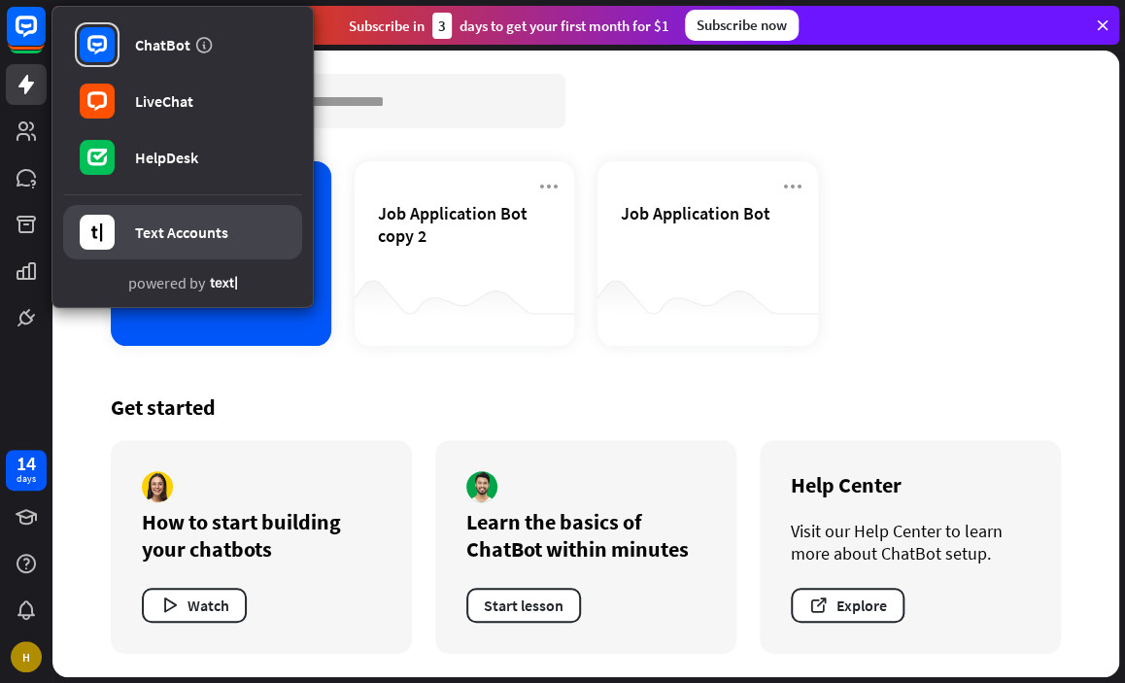
click at [151, 236] on div "Text Accounts" at bounding box center [181, 232] width 93 height 19
